Goal: Communication & Community: Share content

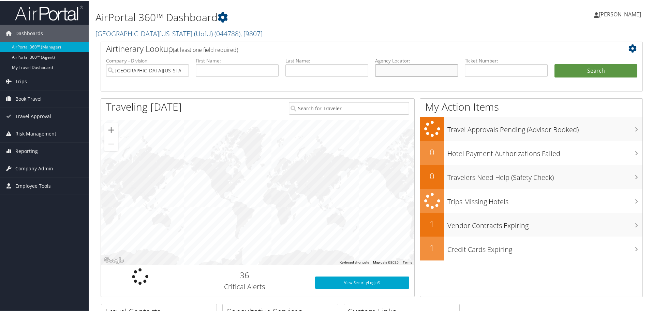
click at [399, 70] on input "text" at bounding box center [416, 69] width 83 height 13
type input "d7s54w"
click at [574, 69] on button "Search" at bounding box center [596, 70] width 83 height 14
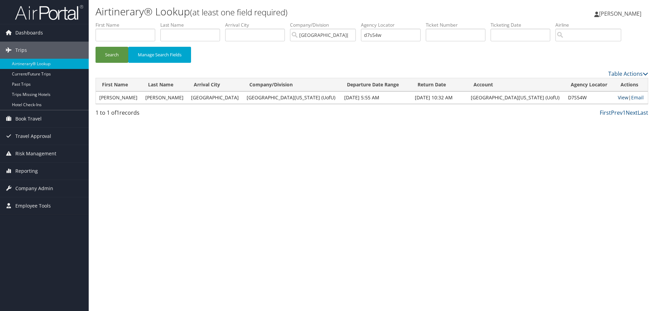
click at [618, 98] on link "View" at bounding box center [623, 97] width 11 height 6
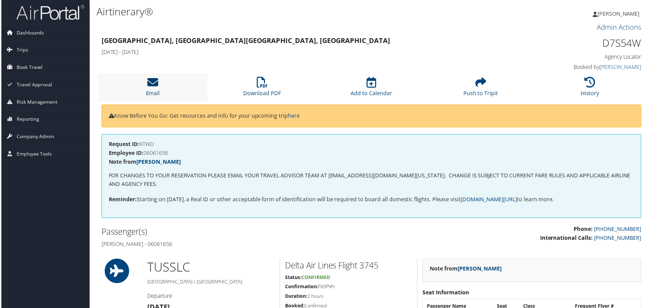
click at [151, 91] on link "Email" at bounding box center [152, 89] width 14 height 16
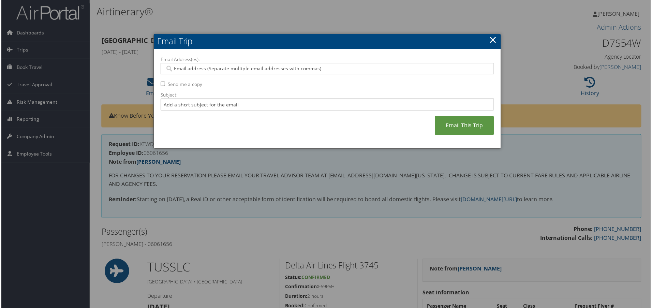
click at [182, 71] on input "Email Address(es):" at bounding box center [327, 68] width 326 height 7
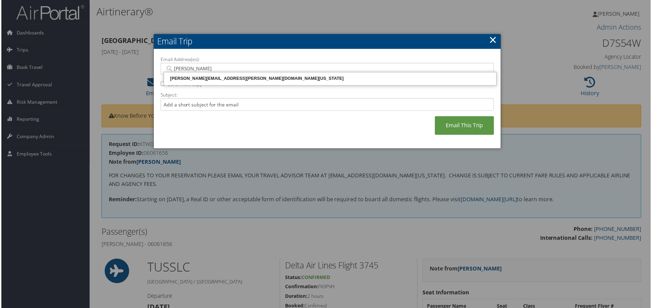
type input "dylan."
click at [201, 76] on div "DYLAN.MCKERNAN@PTC.UTAH.EDU" at bounding box center [330, 78] width 332 height 7
type input "DYLAN.MCKERNAN@PTC.UTAH.EDU"
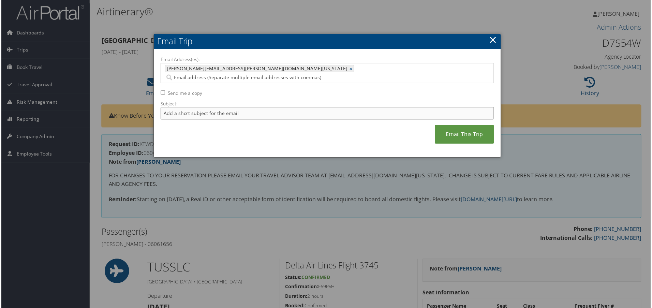
click at [193, 107] on input "Subject:" at bounding box center [327, 113] width 335 height 13
type input "Holt"
click at [448, 128] on link "Email This Trip" at bounding box center [465, 135] width 59 height 19
